Goal: Task Accomplishment & Management: Use online tool/utility

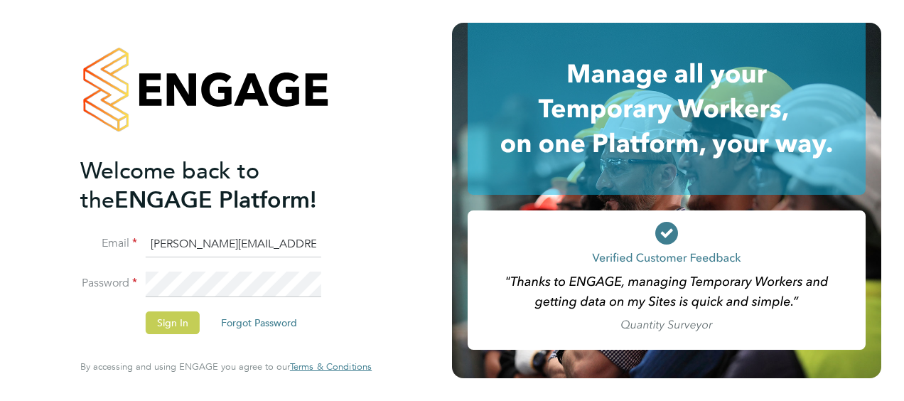
type input "[PERSON_NAME][EMAIL_ADDRESS][PERSON_NAME][PERSON_NAME][DOMAIN_NAME]"
click at [159, 322] on button "Sign In" at bounding box center [173, 322] width 54 height 23
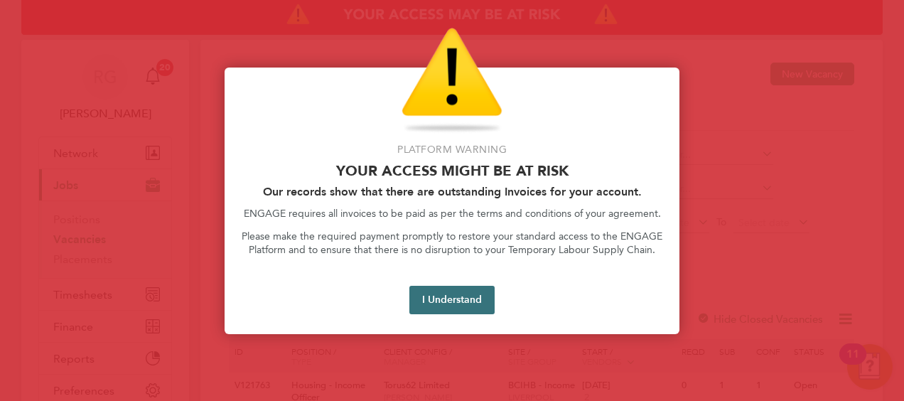
click at [464, 296] on button "I Understand" at bounding box center [452, 300] width 85 height 28
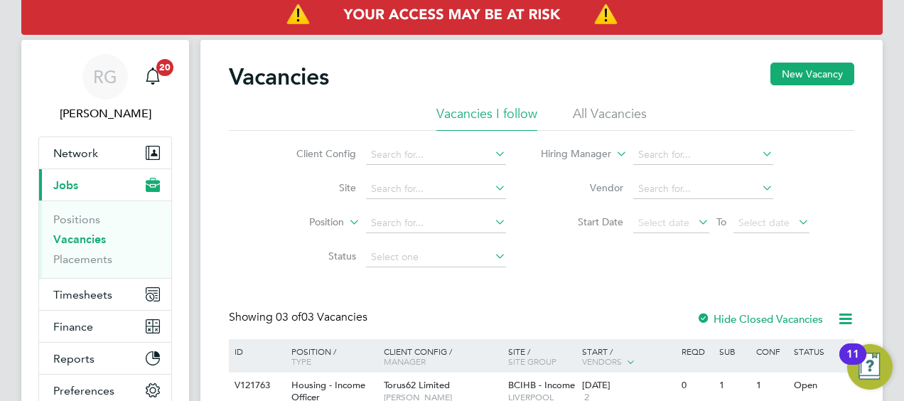
click at [508, 272] on li "Status" at bounding box center [390, 257] width 267 height 34
click at [75, 219] on link "Positions" at bounding box center [76, 220] width 47 height 14
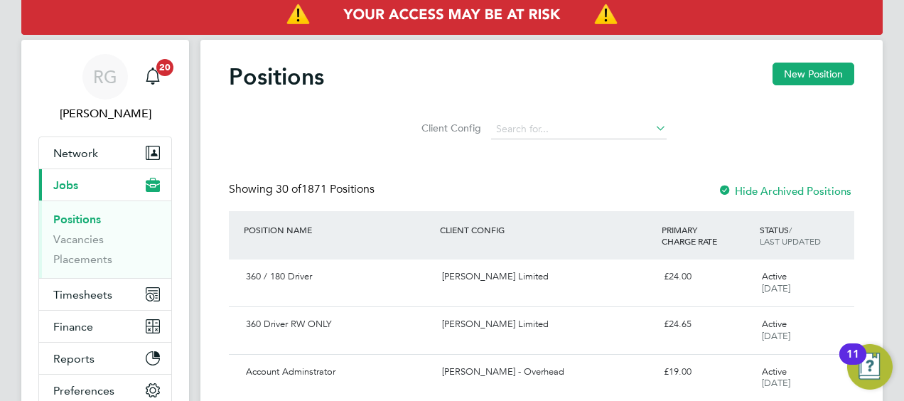
scroll to position [71, 0]
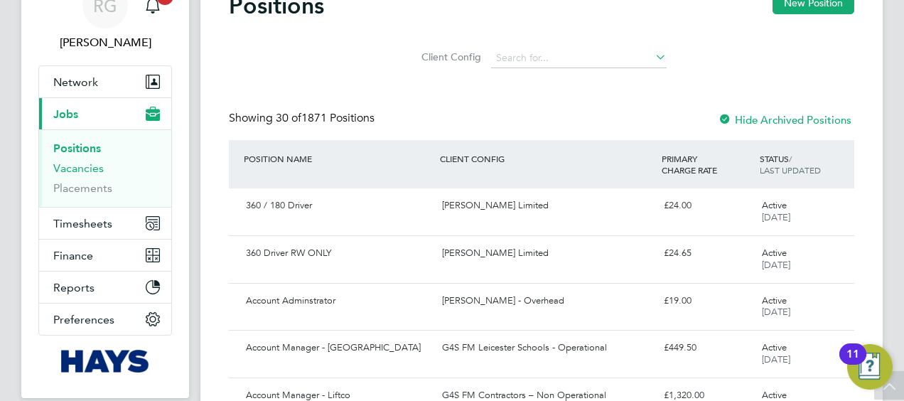
click at [80, 171] on link "Vacancies" at bounding box center [78, 168] width 50 height 14
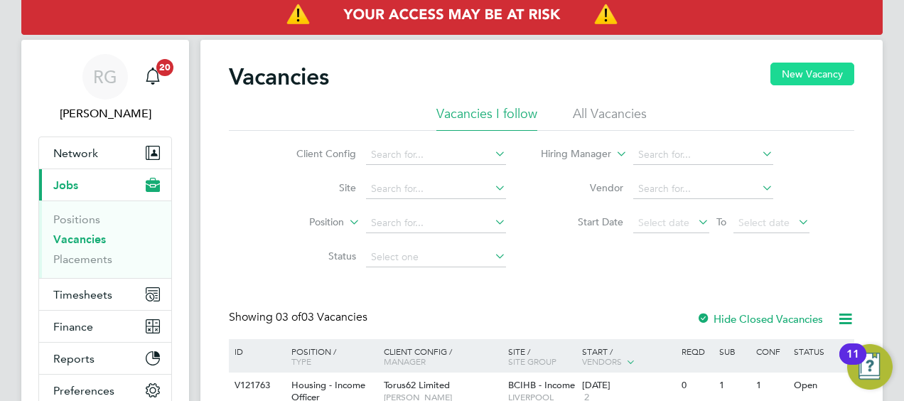
click at [806, 80] on button "New Vacancy" at bounding box center [813, 74] width 84 height 23
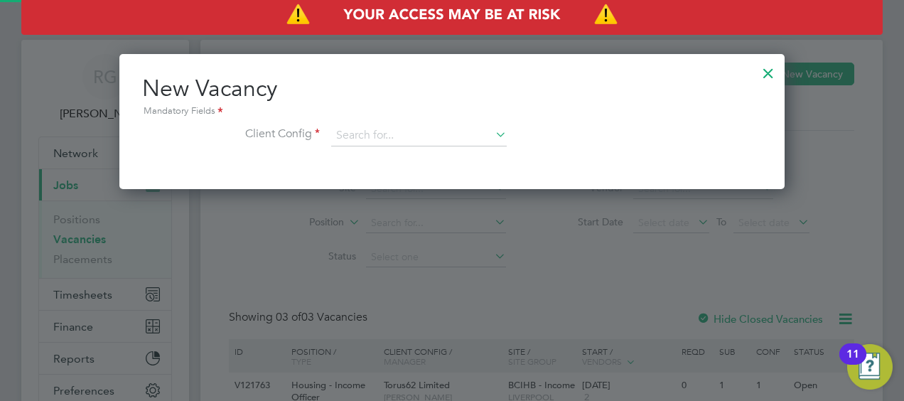
scroll to position [134, 666]
click at [402, 130] on input at bounding box center [419, 135] width 176 height 21
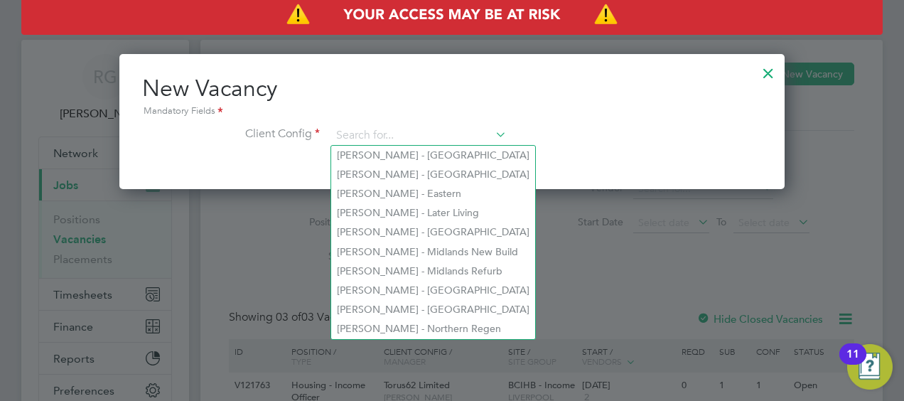
click at [602, 141] on li "Client Config" at bounding box center [452, 143] width 620 height 36
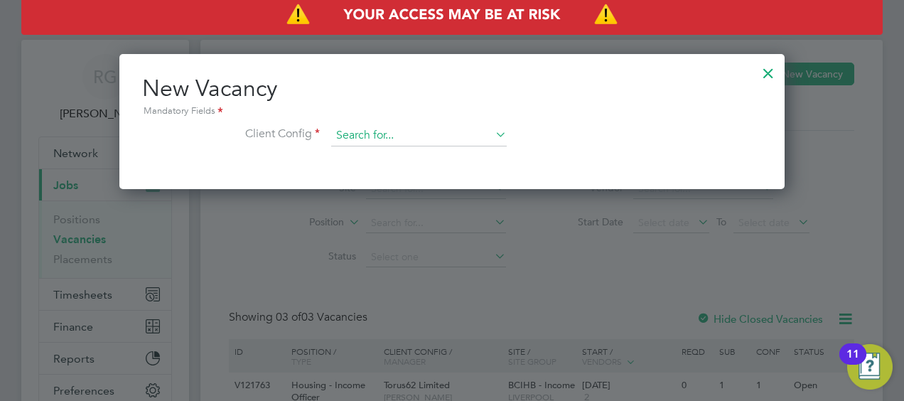
click at [331, 130] on input at bounding box center [419, 135] width 176 height 21
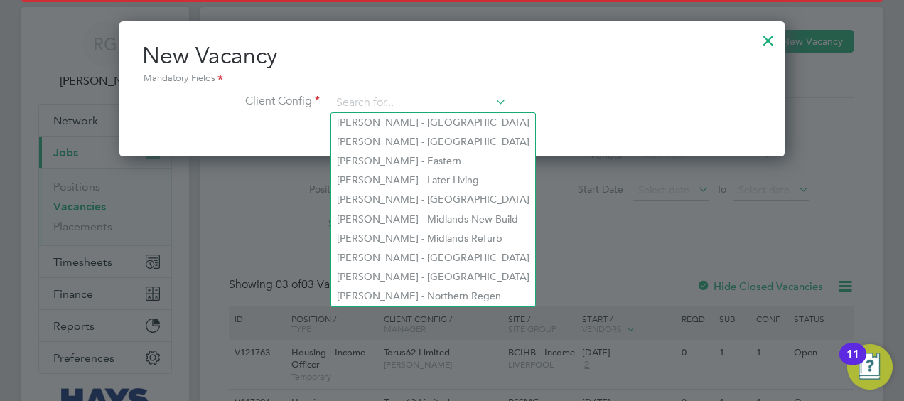
scroll to position [0, 0]
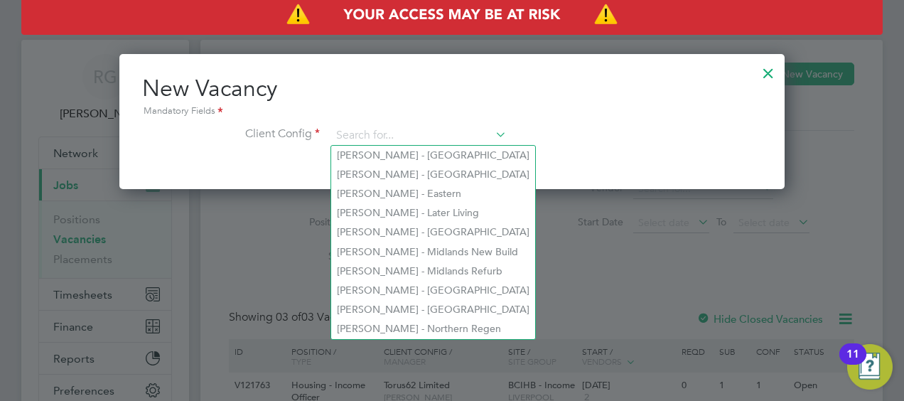
click at [771, 78] on div at bounding box center [769, 70] width 26 height 26
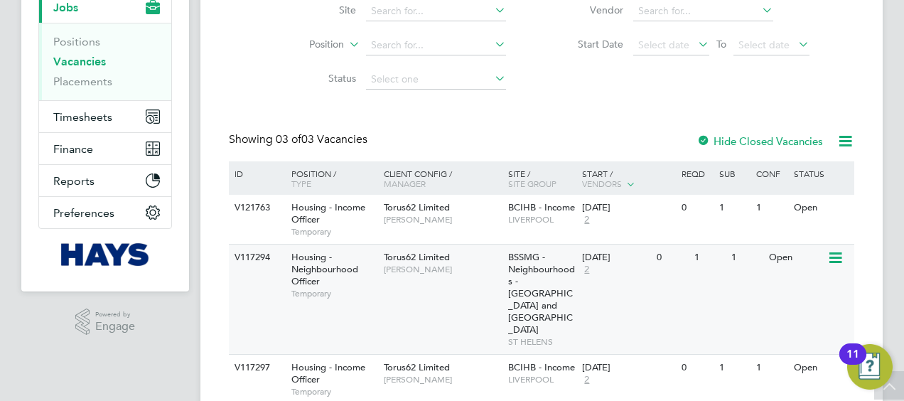
scroll to position [196, 0]
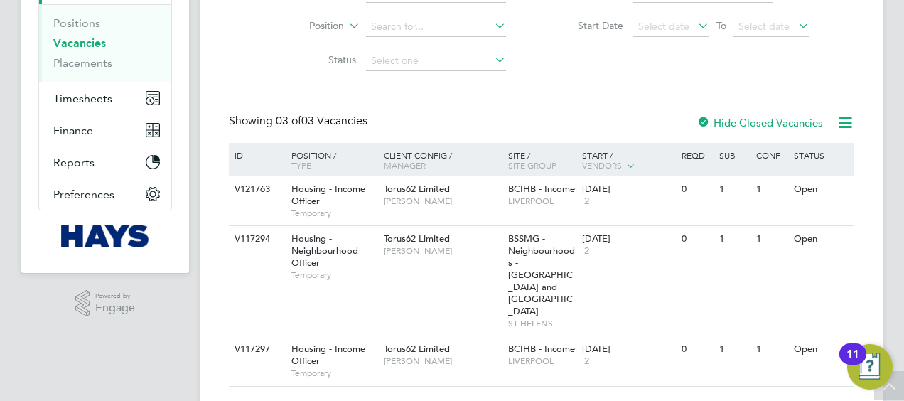
click at [311, 97] on div "Vacancies New Vacancy Vacancies I follow All Vacancies Client Config Site Posit…" at bounding box center [542, 126] width 626 height 520
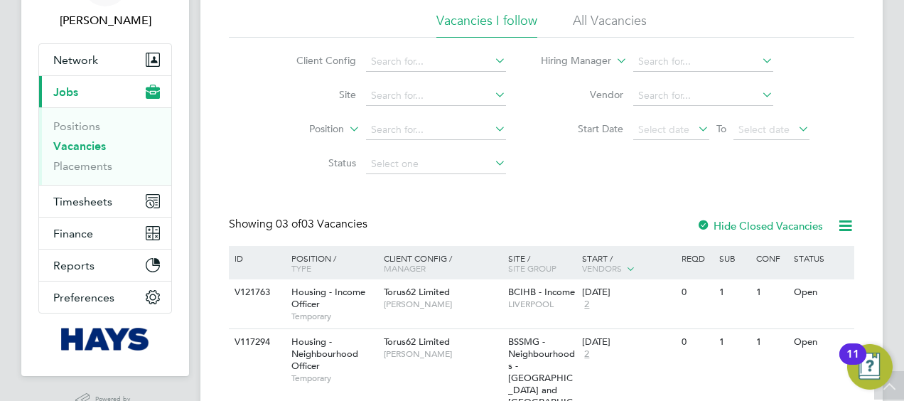
scroll to position [71, 0]
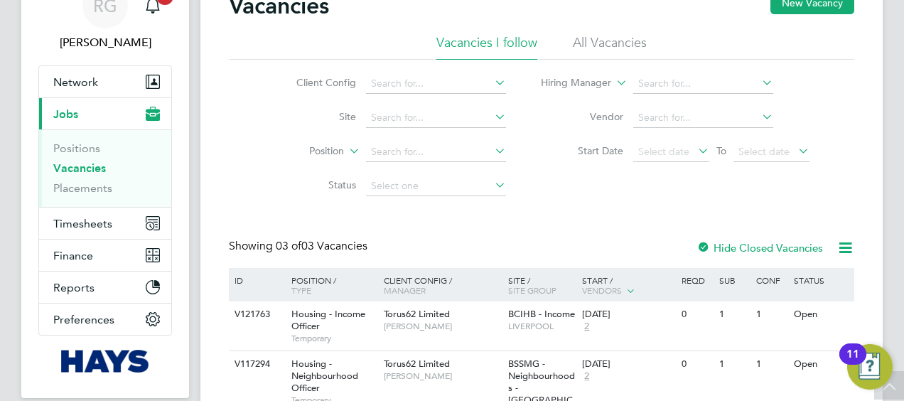
click at [630, 48] on li "All Vacancies" at bounding box center [610, 47] width 74 height 26
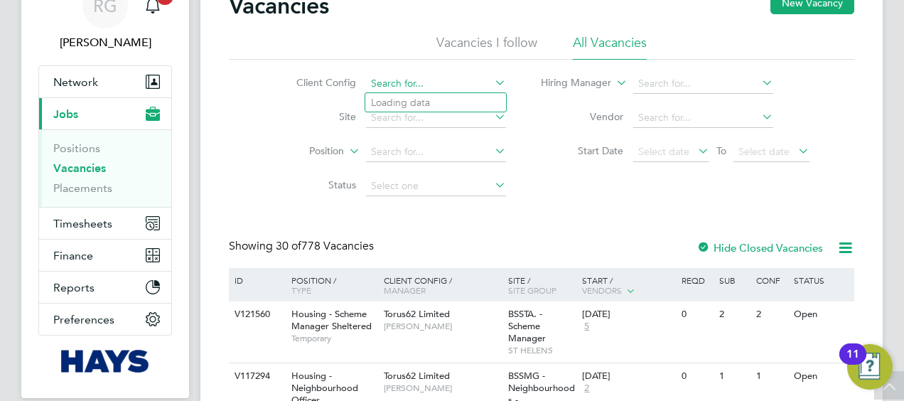
click at [462, 91] on input at bounding box center [436, 84] width 140 height 20
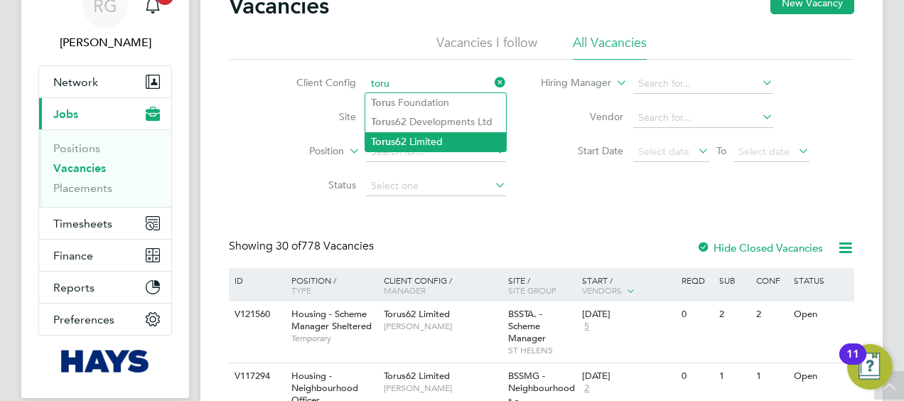
click at [427, 140] on li "Toru s62 Limited" at bounding box center [435, 141] width 141 height 19
type input "Torus62 Limited"
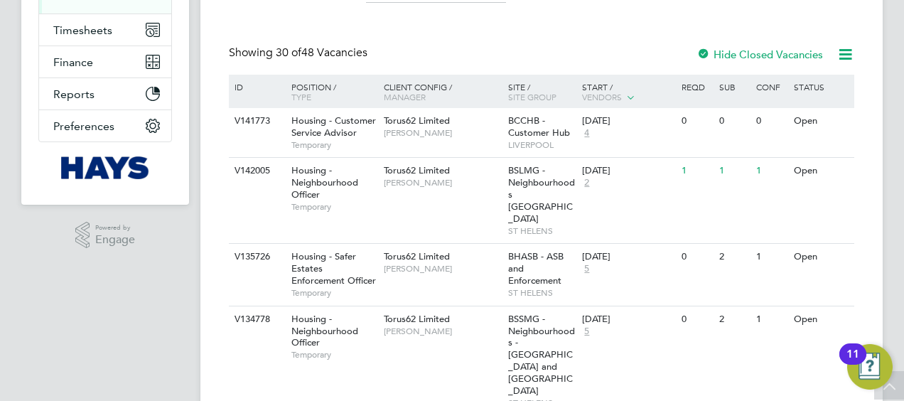
scroll to position [284, 0]
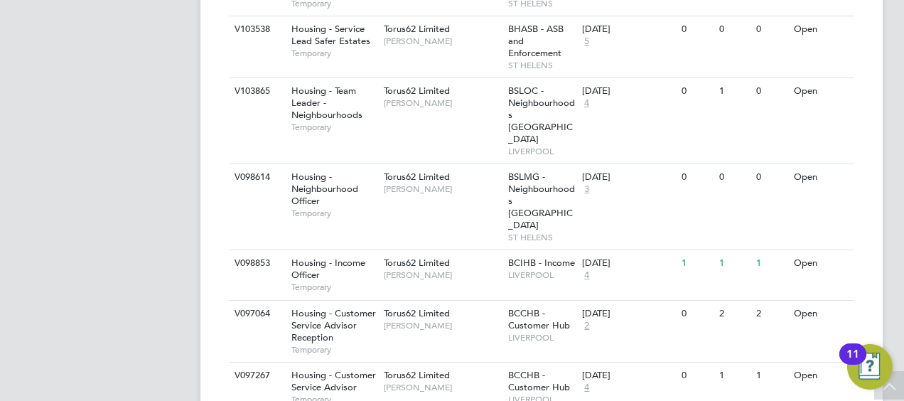
scroll to position [1907, 0]
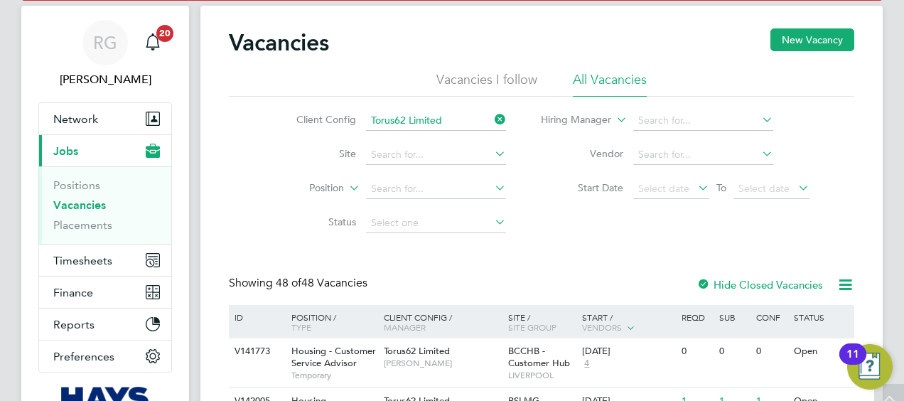
scroll to position [0, 0]
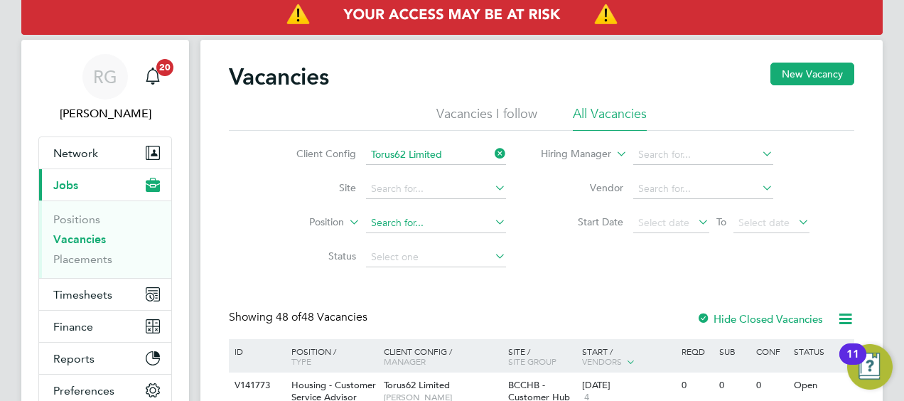
click at [424, 223] on input at bounding box center [436, 223] width 140 height 20
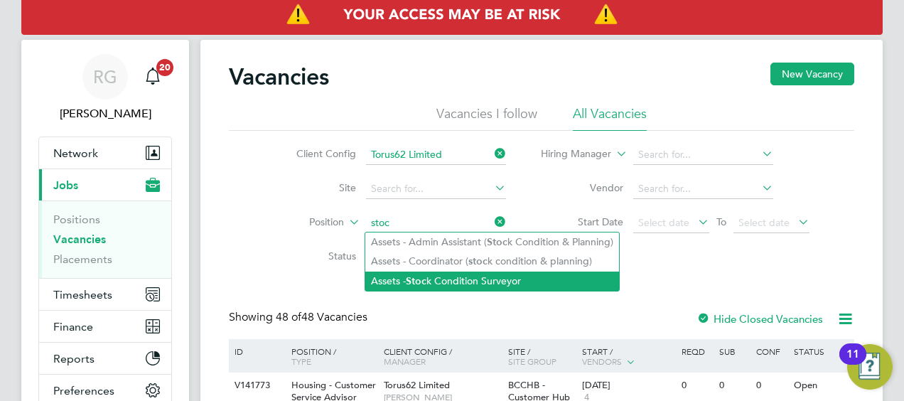
click at [453, 280] on li "Assets - Stoc k Condition Surveyor" at bounding box center [492, 281] width 254 height 19
type input "Assets - Stock Condition Surveyor"
